Goal: Task Accomplishment & Management: Manage account settings

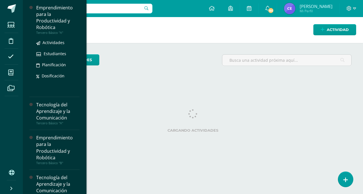
click at [47, 12] on div "Emprendimiento para la Productividad y Robótica" at bounding box center [57, 18] width 43 height 26
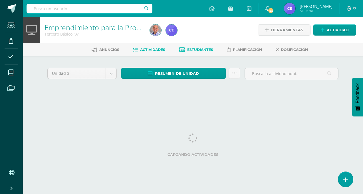
click at [199, 52] on link "Estudiantes" at bounding box center [196, 49] width 34 height 9
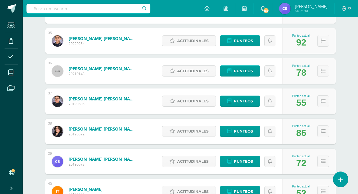
scroll to position [1124, 0]
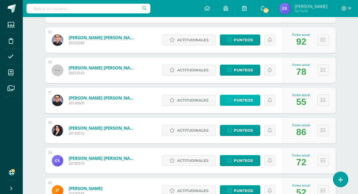
click at [235, 101] on span "Punteos" at bounding box center [243, 100] width 19 height 11
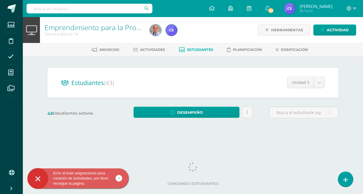
click at [118, 180] on icon at bounding box center [119, 178] width 2 height 7
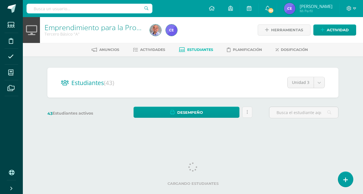
click at [203, 43] on div "Anuncios Actividades Estudiantes Planificación Dosificación" at bounding box center [199, 49] width 353 height 13
click at [199, 46] on link "Estudiantes" at bounding box center [196, 49] width 34 height 9
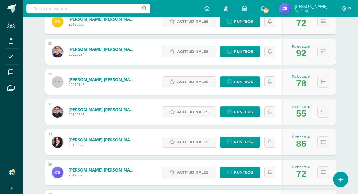
scroll to position [1124, 0]
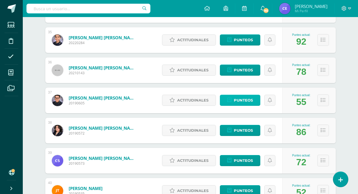
click at [239, 100] on span "Punteos" at bounding box center [243, 100] width 19 height 11
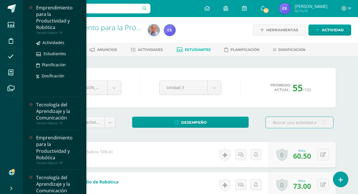
click at [36, 15] on div "Emprendimiento para la Productividad y Robótica" at bounding box center [57, 18] width 43 height 26
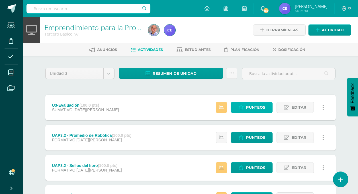
click at [248, 110] on span "Punteos" at bounding box center [255, 107] width 19 height 11
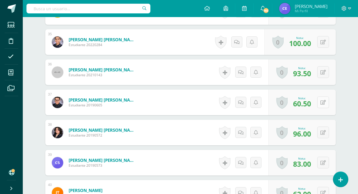
scroll to position [1219, 0]
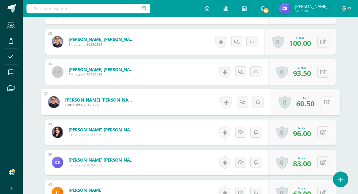
click at [324, 103] on icon at bounding box center [327, 102] width 6 height 5
click at [308, 103] on link at bounding box center [311, 104] width 11 height 11
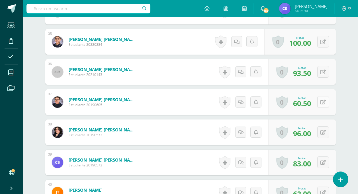
click at [324, 102] on icon at bounding box center [323, 102] width 5 height 5
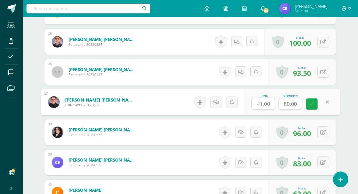
click at [307, 105] on link at bounding box center [311, 104] width 11 height 11
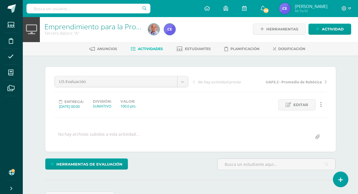
scroll to position [0, 0]
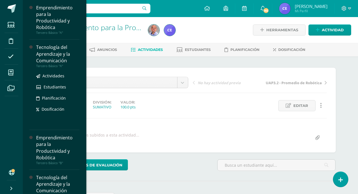
click at [50, 56] on div "Tecnología del Aprendizaje y la Comunicación" at bounding box center [57, 54] width 43 height 20
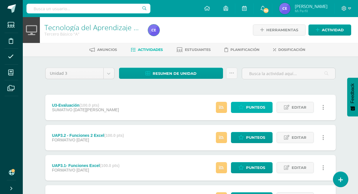
click at [249, 106] on span "Punteos" at bounding box center [255, 107] width 19 height 11
click at [198, 51] on span "Estudiantes" at bounding box center [198, 50] width 26 height 4
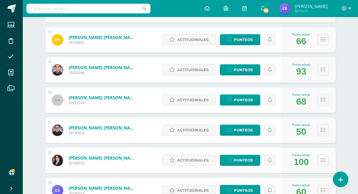
scroll to position [1095, 0]
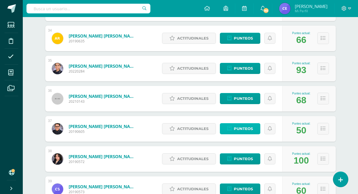
click at [246, 131] on span "Punteos" at bounding box center [243, 129] width 19 height 11
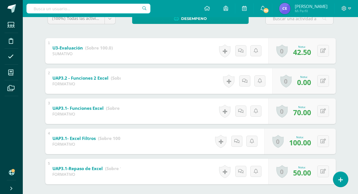
scroll to position [114, 0]
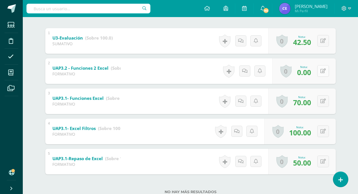
click at [324, 72] on icon at bounding box center [323, 71] width 5 height 5
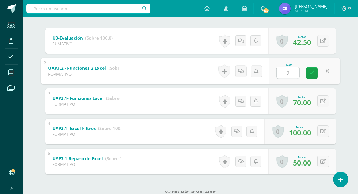
type input "70"
click at [310, 76] on link at bounding box center [311, 72] width 11 height 11
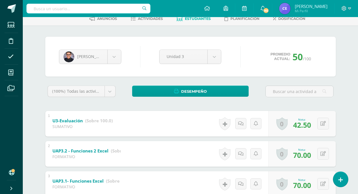
scroll to position [0, 0]
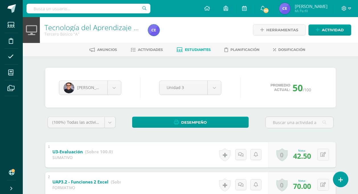
click at [190, 46] on link "Estudiantes" at bounding box center [194, 49] width 34 height 9
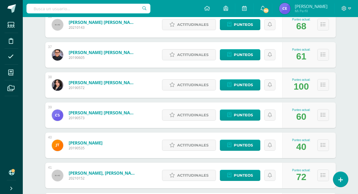
scroll to position [1113, 0]
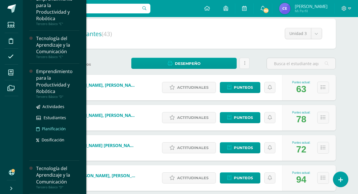
scroll to position [57, 0]
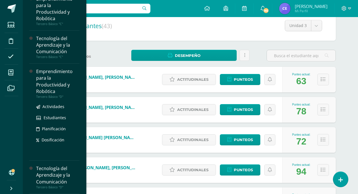
click at [49, 74] on div "Emprendimiento para la Productividad y Robótica" at bounding box center [57, 81] width 43 height 26
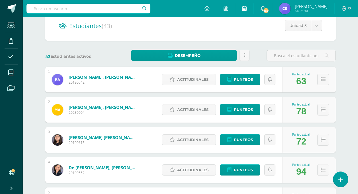
scroll to position [97, 0]
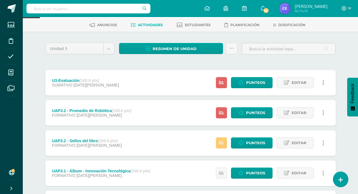
scroll to position [85, 0]
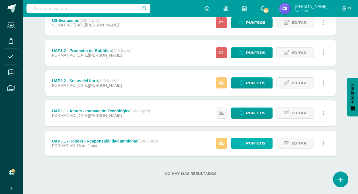
click at [251, 142] on span "Punteos" at bounding box center [255, 143] width 19 height 11
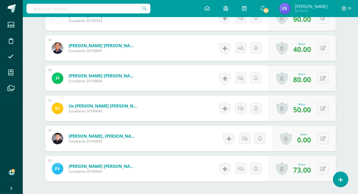
scroll to position [1307, 0]
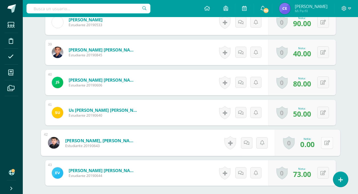
click at [324, 143] on button at bounding box center [327, 143] width 12 height 12
type input "50"
click at [313, 147] on icon at bounding box center [312, 145] width 5 height 5
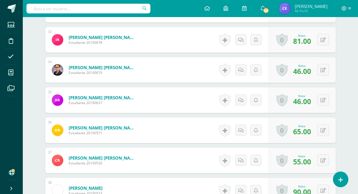
scroll to position [1140, 0]
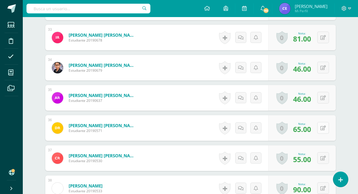
click at [325, 131] on button at bounding box center [324, 128] width 12 height 12
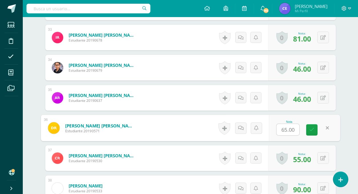
click at [174, 129] on form "Rodas Barrios, Diego Alessandro Estudiante 20190571 Nota 65.00 0 Logros Logros …" at bounding box center [191, 128] width 300 height 27
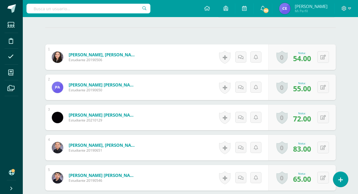
scroll to position [0, 0]
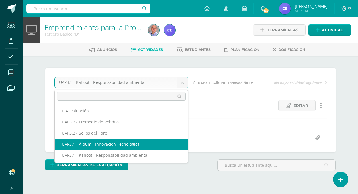
select select "/dashboard/teacher/grade-activity/223366/"
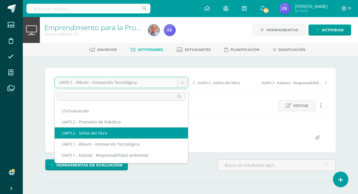
select select "/dashboard/teacher/grade-activity/224331/"
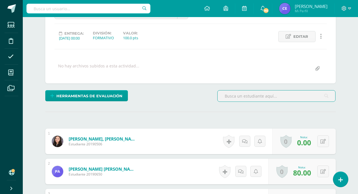
scroll to position [70, 0]
click at [319, 141] on div "0 [GEOGRAPHIC_DATA] Logros obtenidos Aún no hay logros agregados Nota: 0.00" at bounding box center [305, 142] width 64 height 26
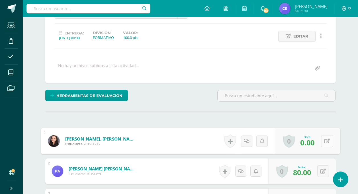
click at [329, 145] on button at bounding box center [327, 141] width 12 height 12
type input "100"
click at [313, 146] on link at bounding box center [311, 143] width 11 height 11
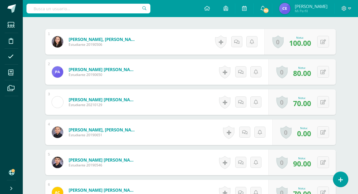
scroll to position [184, 0]
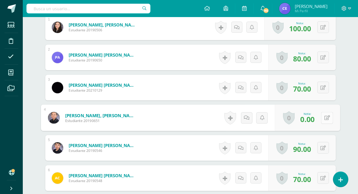
click at [325, 122] on button at bounding box center [327, 118] width 12 height 12
type input "60"
click at [308, 121] on link at bounding box center [311, 119] width 11 height 11
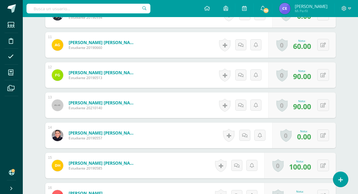
scroll to position [469, 0]
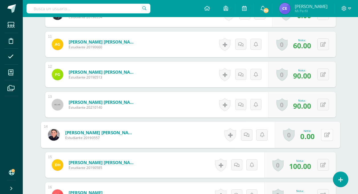
click at [323, 135] on button at bounding box center [327, 135] width 12 height 12
type input "90"
click at [316, 138] on link at bounding box center [311, 136] width 11 height 11
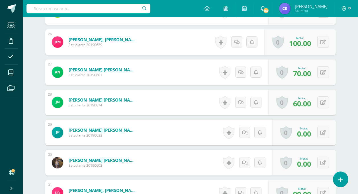
scroll to position [925, 0]
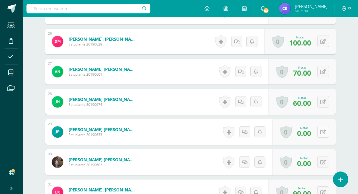
click at [323, 133] on button at bounding box center [324, 132] width 12 height 12
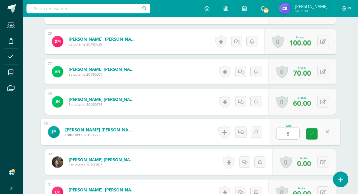
type input "80"
click at [312, 134] on icon at bounding box center [312, 134] width 5 height 5
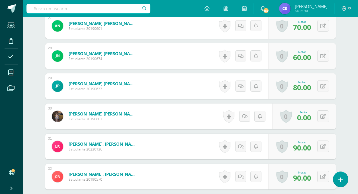
scroll to position [982, 0]
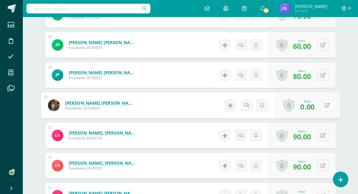
click at [323, 103] on button at bounding box center [327, 105] width 12 height 12
type input "70"
click at [310, 107] on icon at bounding box center [312, 107] width 5 height 5
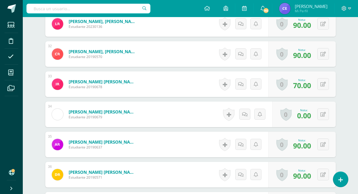
scroll to position [1096, 0]
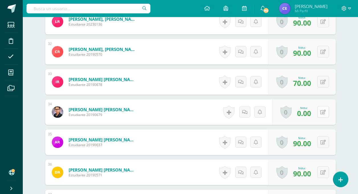
click at [326, 112] on button at bounding box center [324, 112] width 12 height 12
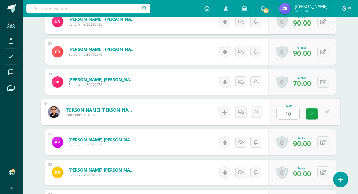
type input "100"
click at [314, 114] on link at bounding box center [311, 114] width 11 height 11
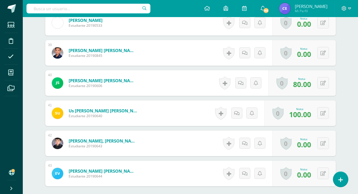
scroll to position [1324, 0]
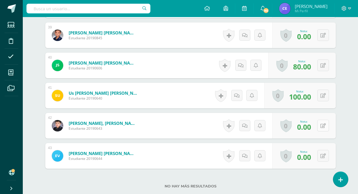
click at [326, 127] on button at bounding box center [324, 126] width 12 height 12
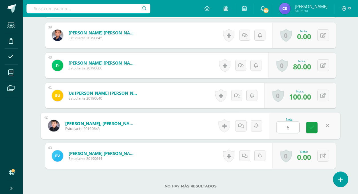
type input "60"
click at [312, 125] on link at bounding box center [311, 127] width 11 height 11
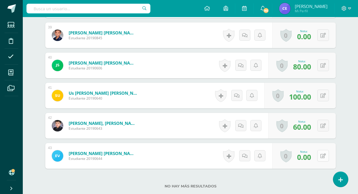
click at [325, 157] on icon at bounding box center [323, 156] width 5 height 5
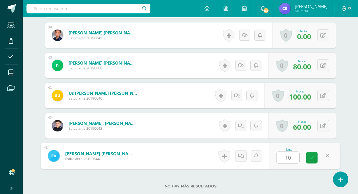
type input "100"
click at [312, 161] on link at bounding box center [311, 158] width 11 height 11
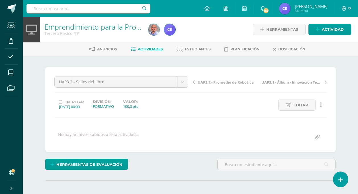
scroll to position [0, 0]
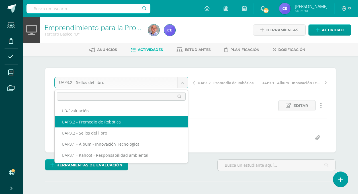
select select "/dashboard/teacher/grade-activity/224335/"
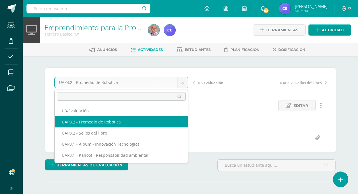
scroll to position [0, 0]
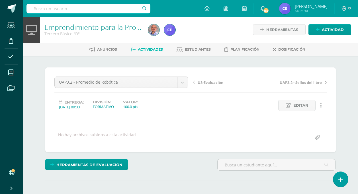
click at [153, 49] on span "Actividades" at bounding box center [150, 49] width 25 height 4
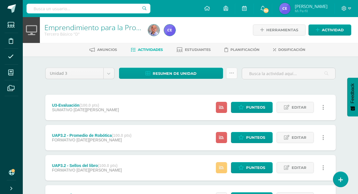
click at [233, 75] on icon at bounding box center [231, 73] width 5 height 5
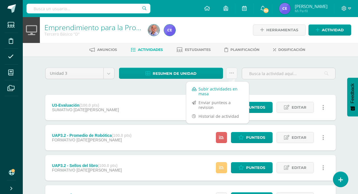
click at [215, 88] on link "Subir actividades en masa" at bounding box center [217, 92] width 63 height 14
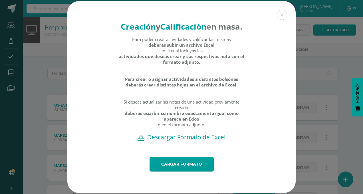
click at [173, 141] on h2 "Descargar Formato de Excel" at bounding box center [181, 137] width 208 height 8
click at [178, 172] on link "Cargar formato" at bounding box center [181, 164] width 64 height 15
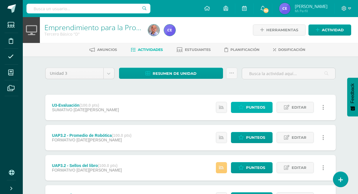
click at [249, 106] on span "Punteos" at bounding box center [255, 107] width 19 height 11
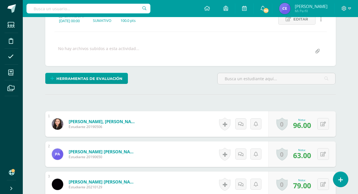
scroll to position [86, 0]
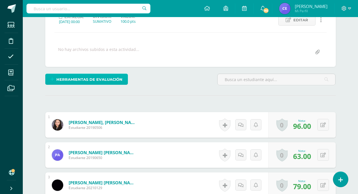
click at [54, 76] on link "Herramientas de evaluación" at bounding box center [86, 79] width 83 height 11
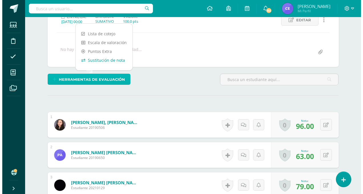
scroll to position [86, 0]
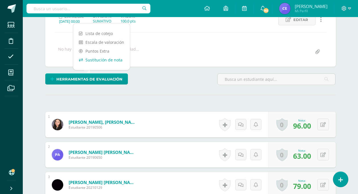
click at [107, 59] on link "Sustitución de nota" at bounding box center [101, 60] width 57 height 9
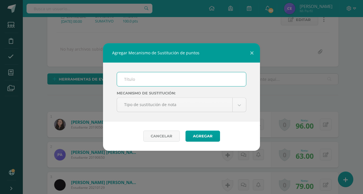
click at [132, 78] on input "text" at bounding box center [181, 79] width 129 height 14
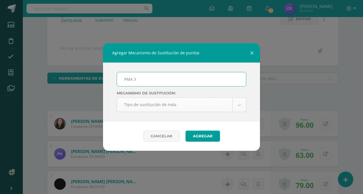
type input "PMA 3"
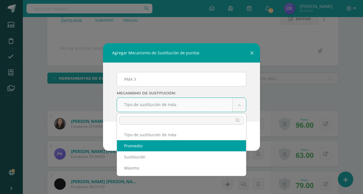
select select "average"
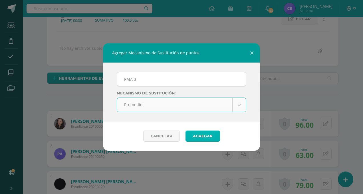
click at [203, 139] on button "Agregar" at bounding box center [202, 136] width 34 height 11
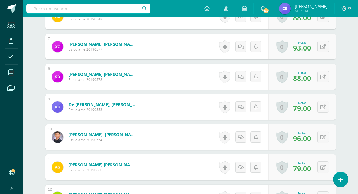
scroll to position [340, 0]
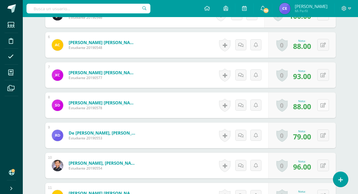
click at [319, 106] on div "0 Logros Logros obtenidos Aún no hay logros agregados Nota: 88.00" at bounding box center [303, 106] width 68 height 26
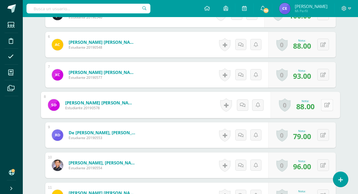
click at [328, 105] on icon at bounding box center [327, 105] width 6 height 5
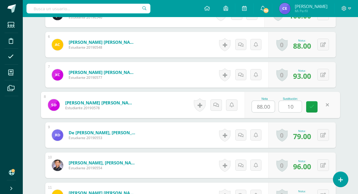
type input "100"
click at [314, 105] on icon at bounding box center [312, 106] width 5 height 5
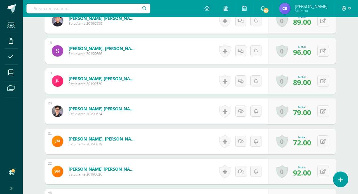
scroll to position [711, 0]
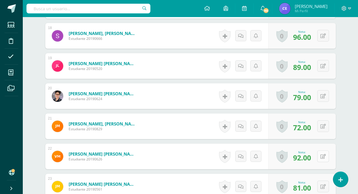
click at [321, 158] on button at bounding box center [324, 157] width 12 height 12
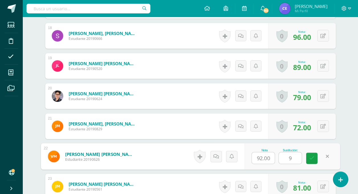
type input "95"
click at [316, 159] on link at bounding box center [311, 158] width 11 height 11
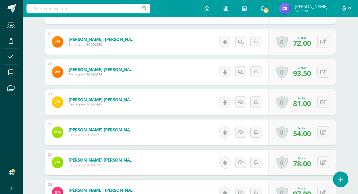
scroll to position [797, 0]
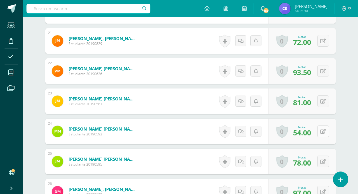
click at [322, 132] on button at bounding box center [324, 132] width 12 height 12
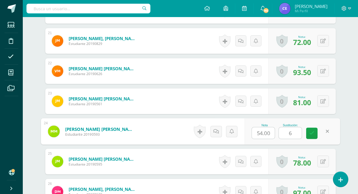
type input "65"
click at [311, 132] on icon at bounding box center [312, 133] width 5 height 5
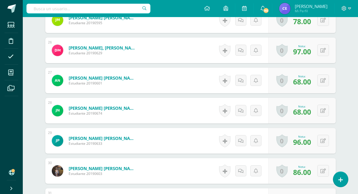
scroll to position [940, 0]
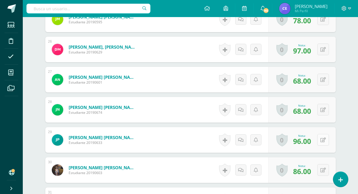
click at [320, 139] on div "0 Logros Logros obtenidos Aún no hay logros agregados Nota: 96.00" at bounding box center [303, 140] width 68 height 26
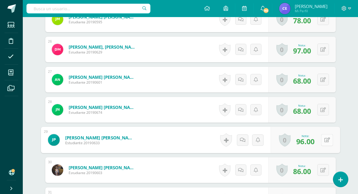
click at [327, 139] on icon at bounding box center [327, 140] width 6 height 5
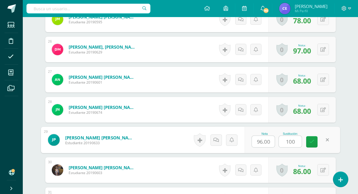
type input "100"
click at [322, 142] on div "Nota 96.00 Sustitución: 100" at bounding box center [293, 140] width 96 height 27
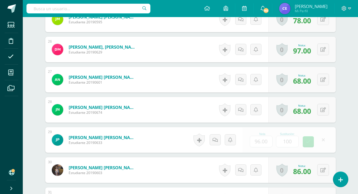
click at [0, 0] on div "Nota: 96.00" at bounding box center [0, 0] width 0 height 0
click at [320, 141] on div "0 Logros Logros obtenidos Aún no hay logros agregados Nota: 98.00" at bounding box center [303, 140] width 68 height 26
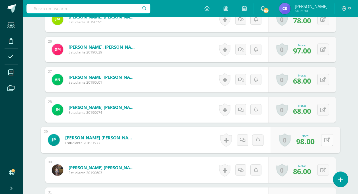
click at [329, 141] on icon at bounding box center [327, 140] width 6 height 5
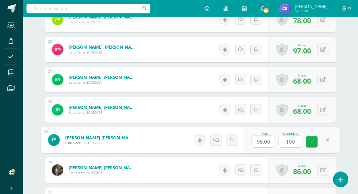
click at [314, 142] on icon at bounding box center [312, 142] width 5 height 5
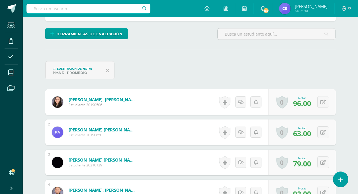
scroll to position [0, 0]
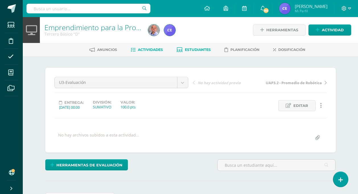
click at [193, 50] on span "Estudiantes" at bounding box center [198, 50] width 26 height 4
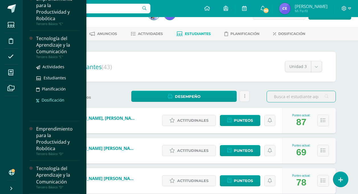
scroll to position [86, 0]
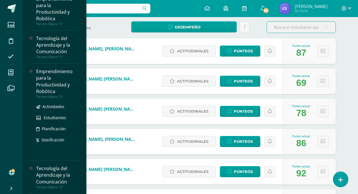
click at [45, 78] on div "Emprendimiento para la Productividad y Robótica" at bounding box center [57, 81] width 43 height 26
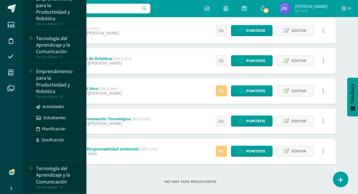
scroll to position [85, 0]
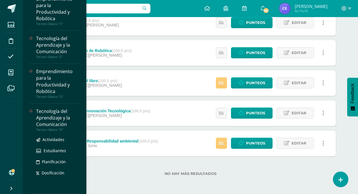
click at [54, 122] on div "Tecnología del Aprendizaje y la Comunicación" at bounding box center [57, 118] width 43 height 20
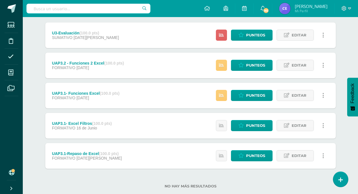
scroll to position [85, 0]
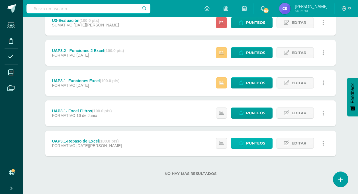
click at [258, 145] on span "Punteos" at bounding box center [255, 143] width 19 height 11
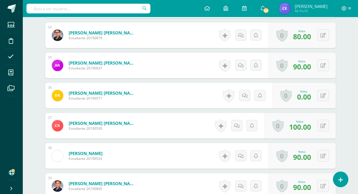
scroll to position [1173, 0]
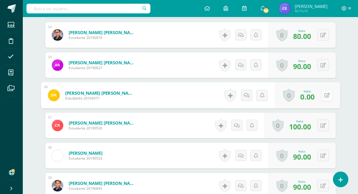
click at [324, 95] on button at bounding box center [327, 96] width 12 height 12
type input "30"
click at [315, 96] on link at bounding box center [311, 97] width 11 height 11
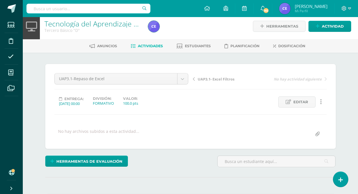
scroll to position [0, 0]
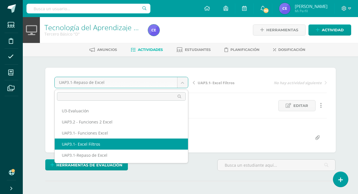
select select "/dashboard/teacher/grade-activity/223478/"
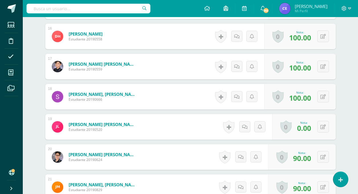
scroll to position [628, 0]
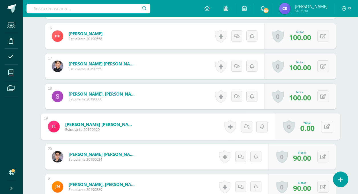
click at [320, 126] on div "0 [GEOGRAPHIC_DATA] Logros obtenidos Aún no hay logros agregados Nota: 0.00" at bounding box center [307, 127] width 65 height 27
click at [325, 126] on icon at bounding box center [327, 126] width 6 height 5
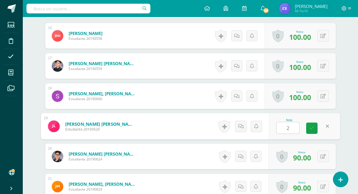
type input "20"
click at [316, 129] on link at bounding box center [311, 128] width 11 height 11
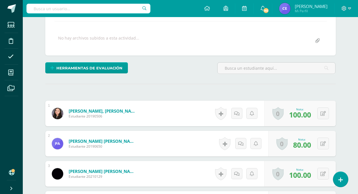
scroll to position [1, 0]
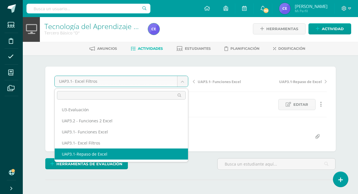
select select "/dashboard/teacher/grade-activity/223474/"
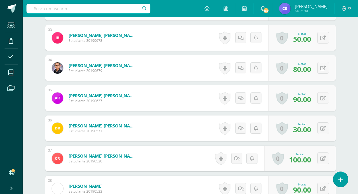
scroll to position [1140, 0]
click at [323, 129] on button at bounding box center [324, 128] width 12 height 12
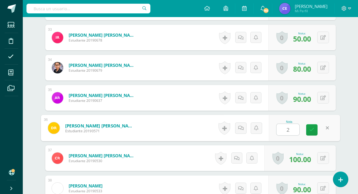
type input "20"
click at [312, 131] on icon at bounding box center [312, 130] width 5 height 5
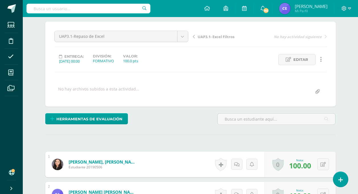
scroll to position [0, 0]
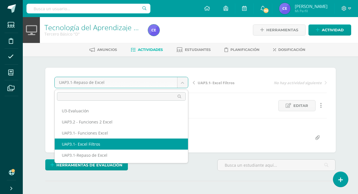
select select "/dashboard/teacher/grade-activity/223478/"
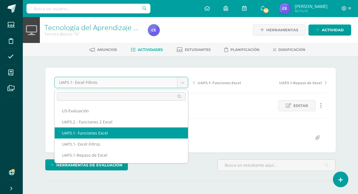
select select "/dashboard/teacher/grade-activity/224323/"
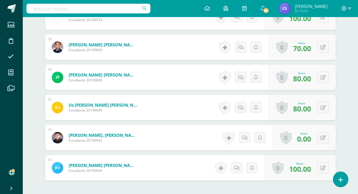
scroll to position [1313, 0]
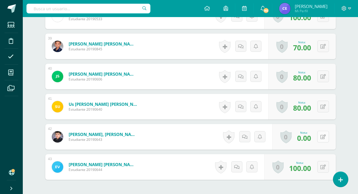
click at [326, 136] on button at bounding box center [324, 137] width 12 height 12
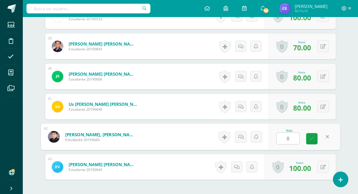
type input "80"
click at [315, 141] on link at bounding box center [311, 138] width 11 height 11
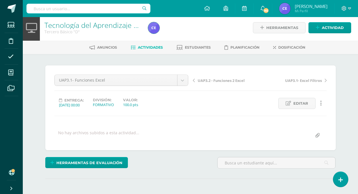
scroll to position [0, 0]
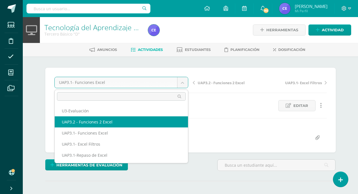
select select "/dashboard/teacher/grade-activity/224327/"
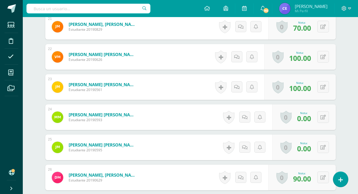
scroll to position [799, 0]
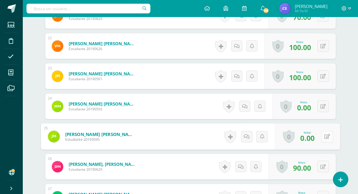
click at [321, 139] on button at bounding box center [327, 137] width 12 height 12
type input "80"
click at [314, 139] on icon at bounding box center [312, 138] width 5 height 5
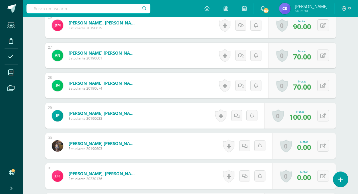
scroll to position [942, 0]
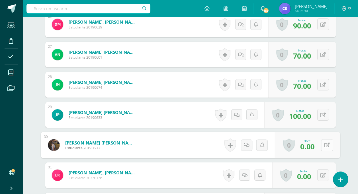
click at [320, 146] on div "0 Logros Logros obtenidos Aún no hay logros agregados Nota: 0.00" at bounding box center [307, 145] width 65 height 27
click at [327, 146] on icon at bounding box center [327, 145] width 6 height 5
type input "80"
click at [316, 147] on link at bounding box center [311, 147] width 11 height 11
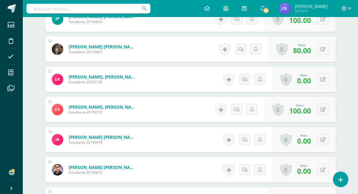
scroll to position [1056, 0]
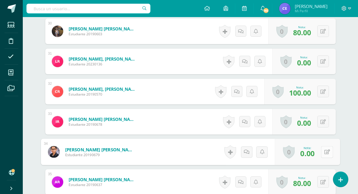
click at [320, 152] on div "0 Logros Logros obtenidos Aún no hay logros agregados Nota: 0.00" at bounding box center [307, 152] width 65 height 27
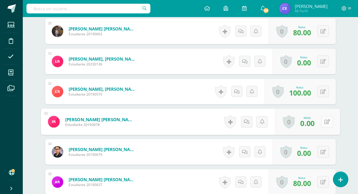
click at [325, 121] on icon at bounding box center [327, 121] width 6 height 5
type input "60"
click at [312, 121] on icon at bounding box center [312, 123] width 5 height 5
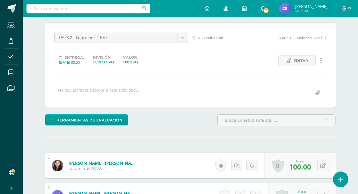
scroll to position [0, 0]
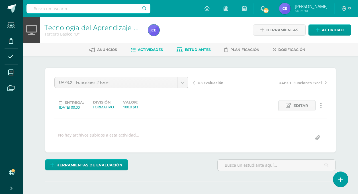
click at [194, 50] on span "Estudiantes" at bounding box center [198, 50] width 26 height 4
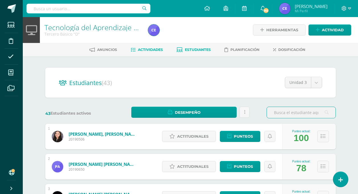
click at [149, 48] on span "Actividades" at bounding box center [150, 50] width 25 height 4
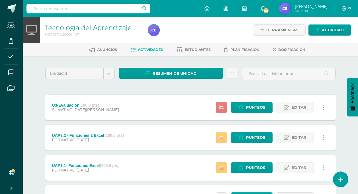
click at [224, 107] on icon at bounding box center [221, 107] width 5 height 5
click at [35, 112] on div "Unidad 3 Unidad 1 Unidad 2 Unidad 3 Unidad 4 Resumen de unidad Descargar como H…" at bounding box center [191, 167] width 314 height 223
click at [221, 137] on icon at bounding box center [221, 137] width 5 height 5
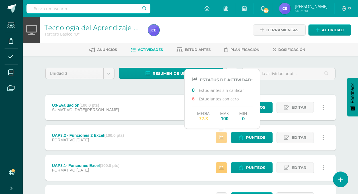
click at [221, 137] on icon at bounding box center [221, 137] width 5 height 5
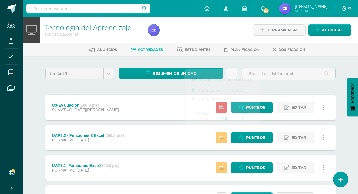
click at [32, 129] on div "Tecnología del Aprendizaje y la Comunicación Tercero Básico "D" Herramientas De…" at bounding box center [191, 148] width 336 height 262
click at [233, 77] on link at bounding box center [231, 73] width 11 height 11
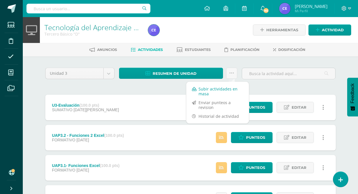
click at [210, 89] on link "Subir actividades en masa" at bounding box center [217, 92] width 63 height 14
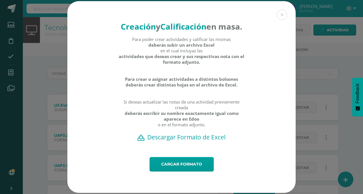
drag, startPoint x: 167, startPoint y: 145, endPoint x: 163, endPoint y: 145, distance: 4.4
click at [167, 141] on h2 "Descargar Formato de Excel" at bounding box center [181, 137] width 208 height 8
click at [180, 141] on h2 "Descargar Formato de Excel" at bounding box center [181, 137] width 208 height 8
click at [181, 172] on link "Cargar formato" at bounding box center [181, 164] width 64 height 15
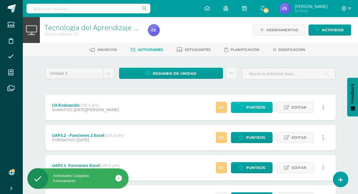
click at [266, 106] on link "Punteos" at bounding box center [252, 107] width 42 height 11
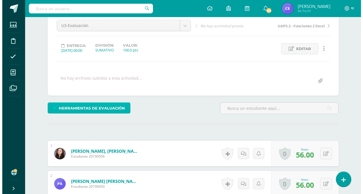
scroll to position [57, 0]
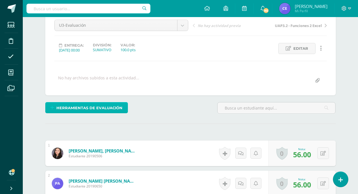
click at [54, 108] on icon at bounding box center [52, 108] width 4 height 5
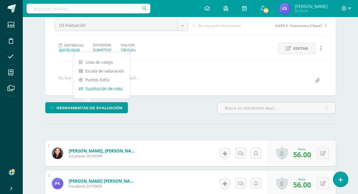
click at [95, 90] on link "Sustitución de nota" at bounding box center [101, 88] width 57 height 9
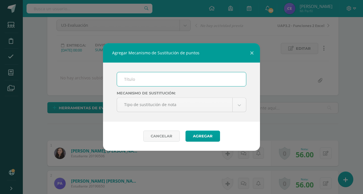
click at [129, 84] on input "text" at bounding box center [181, 79] width 129 height 14
type input "PMA 3"
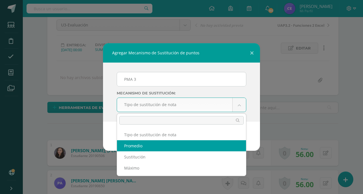
select select "average"
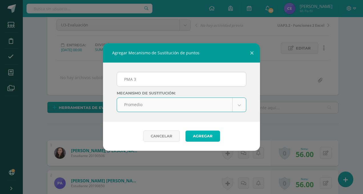
click at [205, 138] on button "Agregar" at bounding box center [202, 136] width 34 height 11
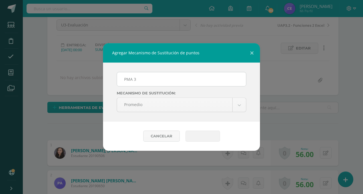
scroll to position [58, 0]
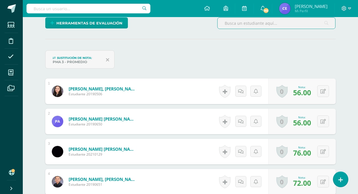
scroll to position [143, 0]
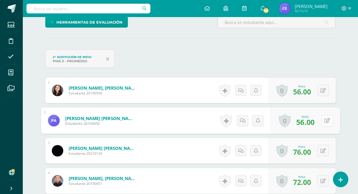
click at [325, 121] on icon at bounding box center [327, 120] width 6 height 5
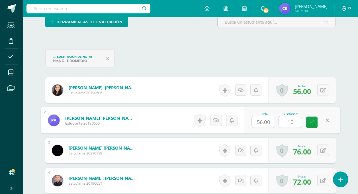
type input "100"
click at [313, 122] on icon at bounding box center [312, 122] width 5 height 5
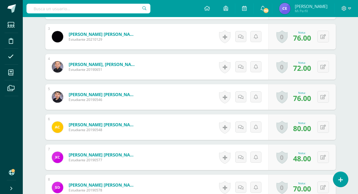
scroll to position [258, 0]
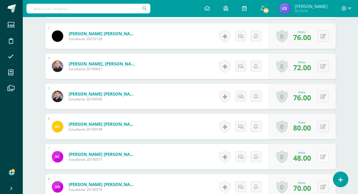
click at [323, 158] on button at bounding box center [324, 157] width 12 height 12
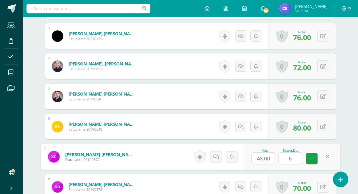
type input "65"
click at [317, 159] on link at bounding box center [311, 158] width 11 height 11
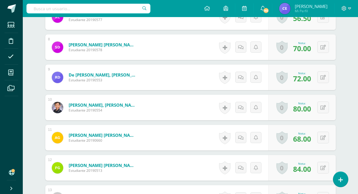
scroll to position [400, 0]
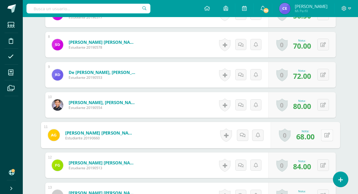
click at [325, 137] on icon at bounding box center [327, 135] width 6 height 5
type input "75"
click at [312, 137] on icon at bounding box center [312, 137] width 5 height 5
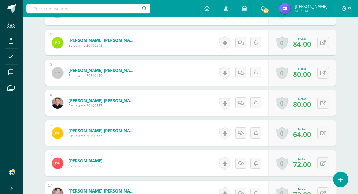
scroll to position [543, 0]
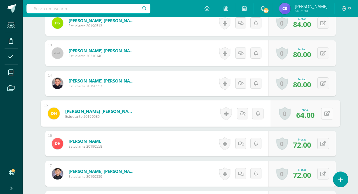
click at [327, 116] on button at bounding box center [327, 114] width 12 height 12
type input "75"
click at [307, 114] on link at bounding box center [311, 115] width 11 height 11
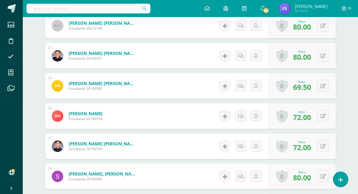
scroll to position [572, 0]
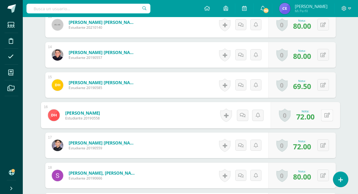
click at [324, 115] on icon at bounding box center [327, 115] width 6 height 5
type input "85"
click at [311, 116] on icon at bounding box center [312, 117] width 5 height 5
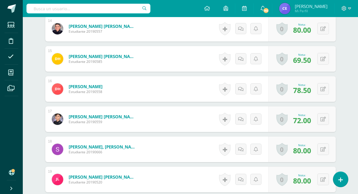
scroll to position [600, 0]
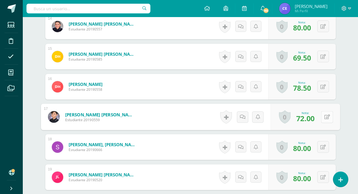
click at [328, 116] on button at bounding box center [327, 117] width 12 height 12
type input "80"
click at [311, 119] on icon at bounding box center [312, 119] width 5 height 5
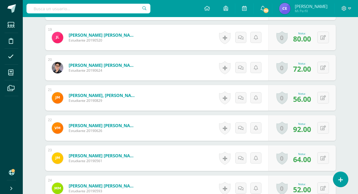
scroll to position [743, 0]
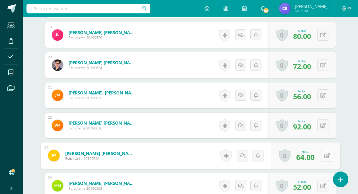
click at [325, 157] on icon at bounding box center [327, 155] width 6 height 5
type input "80"
click at [314, 159] on icon at bounding box center [312, 157] width 5 height 5
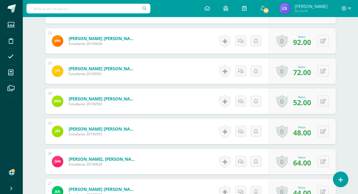
scroll to position [828, 0]
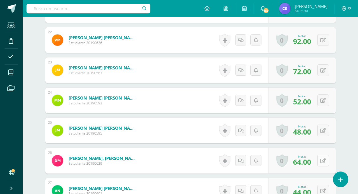
click at [321, 160] on button at bounding box center [324, 161] width 12 height 12
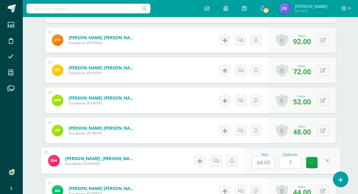
type input "70"
click at [317, 162] on link at bounding box center [311, 162] width 11 height 11
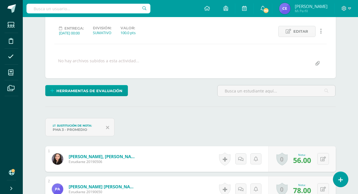
scroll to position [0, 0]
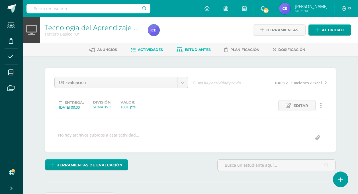
click at [193, 52] on span "Estudiantes" at bounding box center [198, 50] width 26 height 4
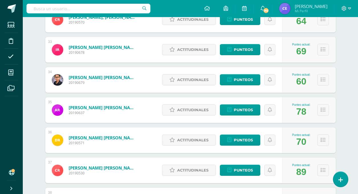
scroll to position [1055, 0]
